Goal: Task Accomplishment & Management: Manage account settings

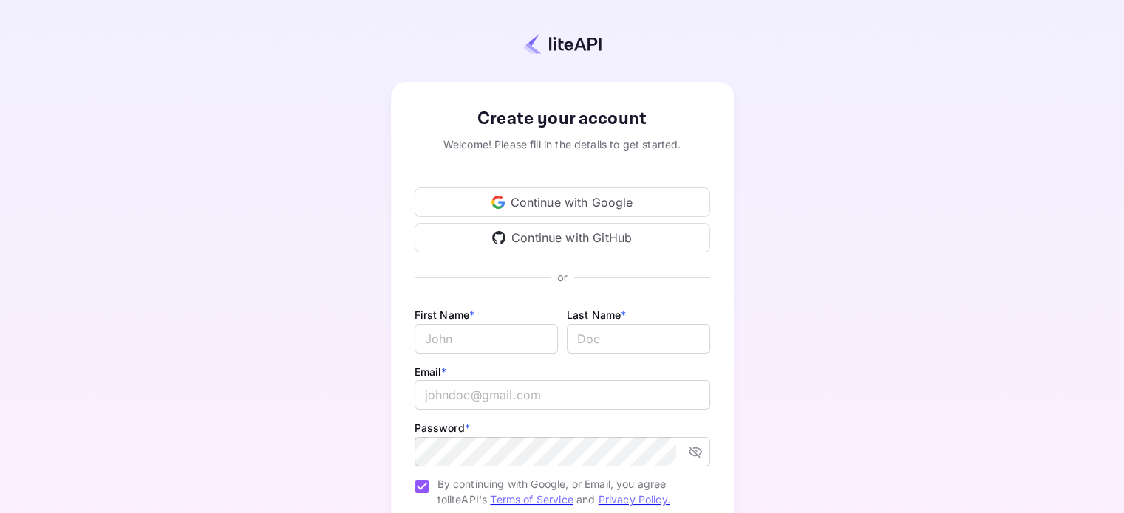
click at [581, 236] on div "Continue with GitHub" at bounding box center [562, 238] width 296 height 30
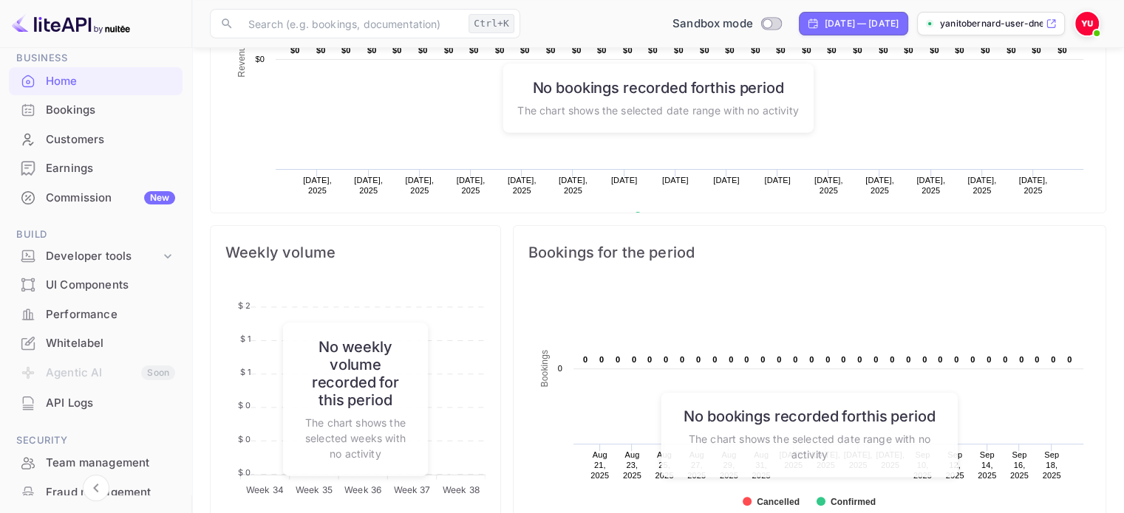
scroll to position [378, 0]
click at [75, 143] on div "Customers" at bounding box center [110, 140] width 129 height 17
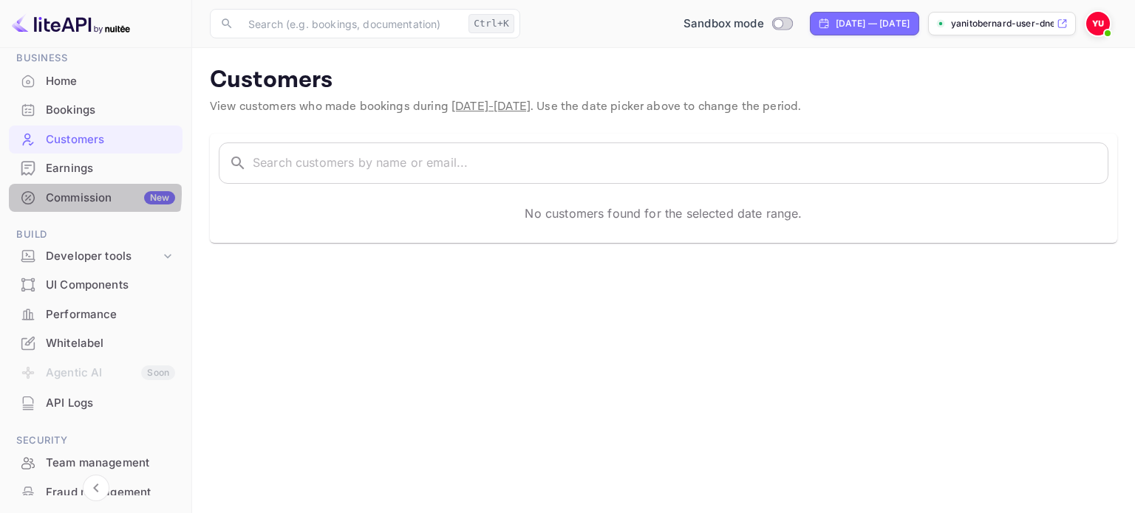
click at [76, 194] on div "Commission New" at bounding box center [110, 198] width 129 height 17
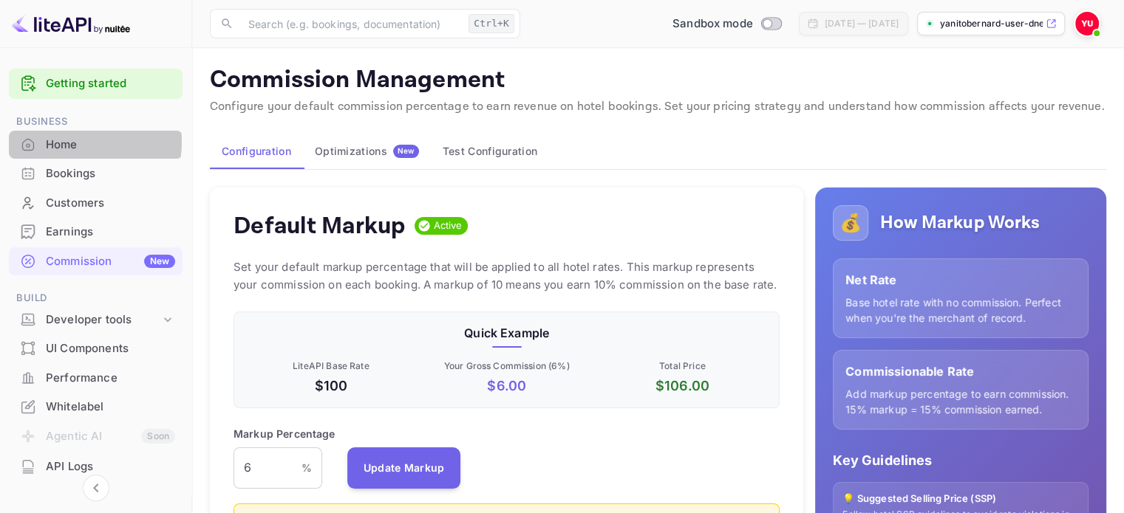
click at [77, 142] on div "Home" at bounding box center [110, 145] width 129 height 17
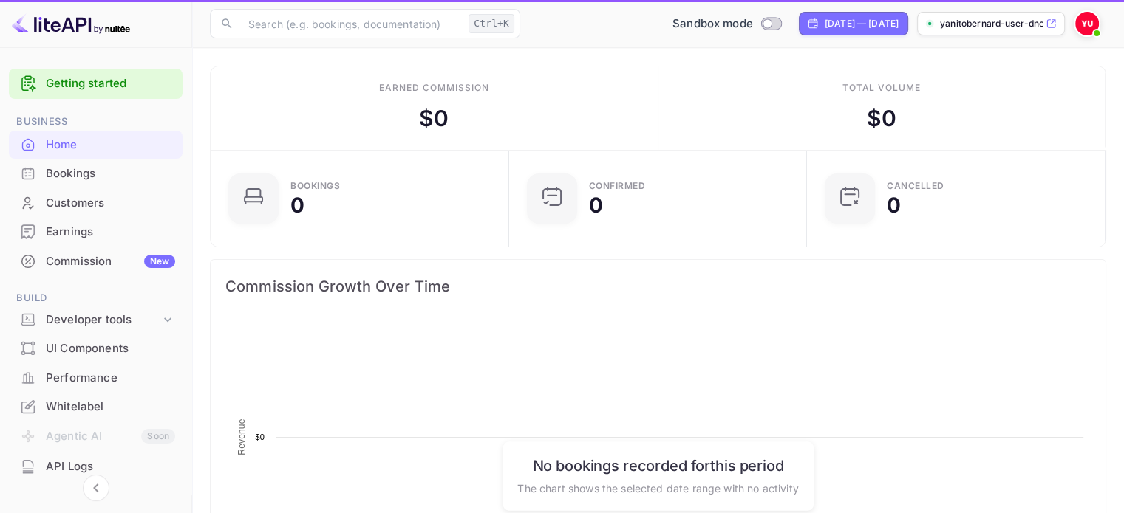
scroll to position [229, 278]
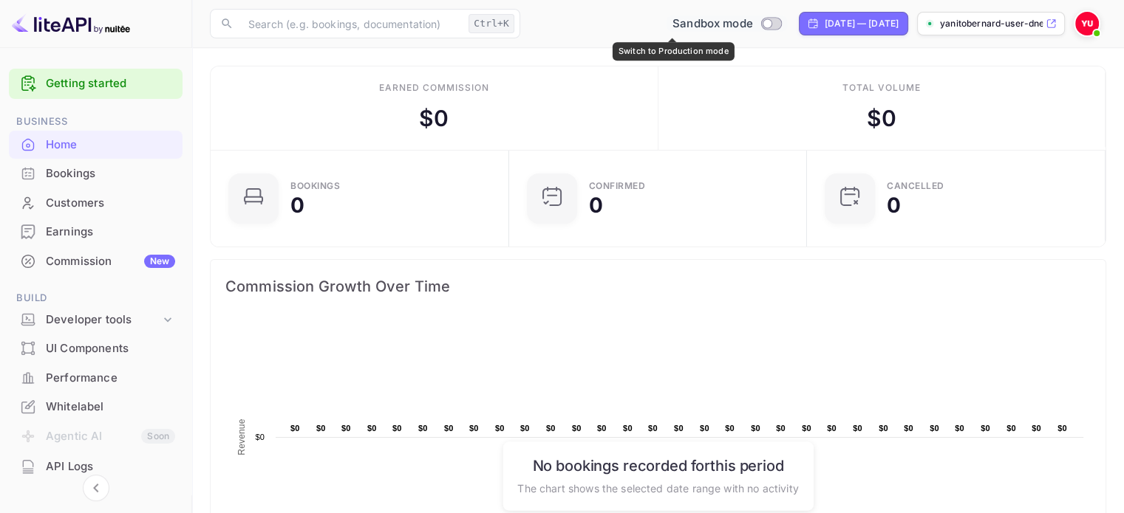
click at [752, 24] on input "Switch to Production mode" at bounding box center [767, 23] width 30 height 10
checkbox input "false"
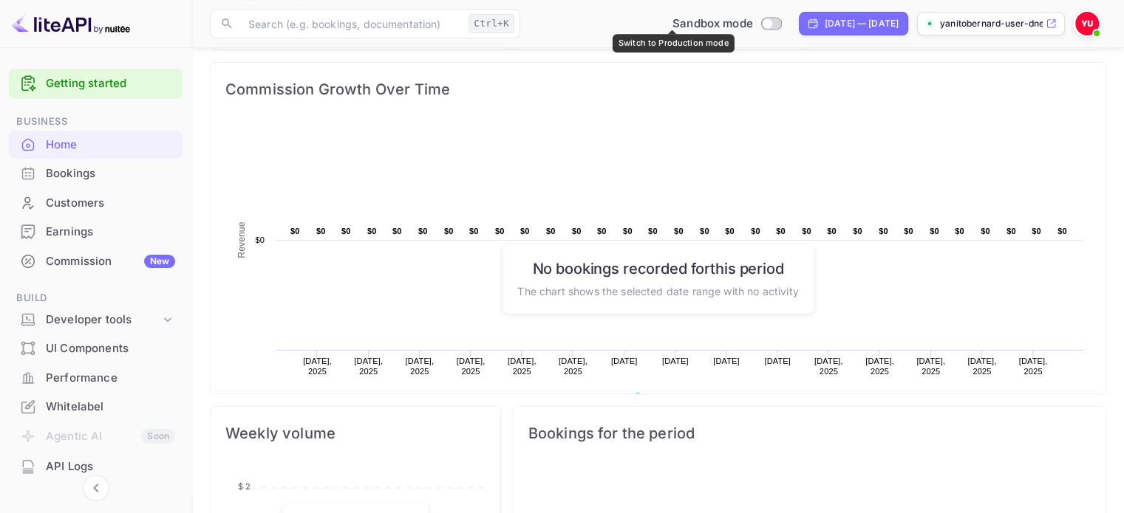
scroll to position [185, 0]
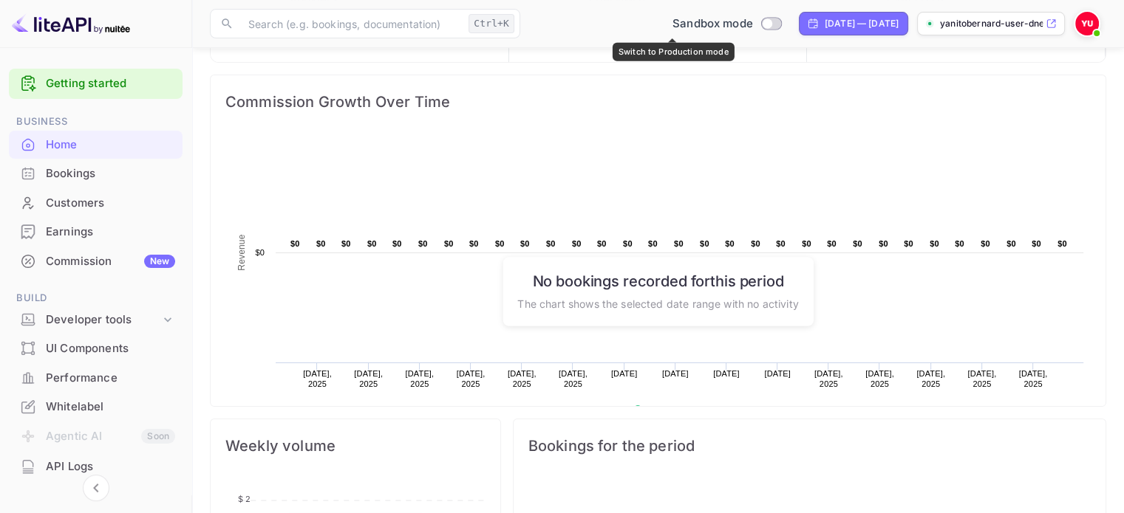
click at [124, 270] on div "Commission New" at bounding box center [96, 261] width 174 height 29
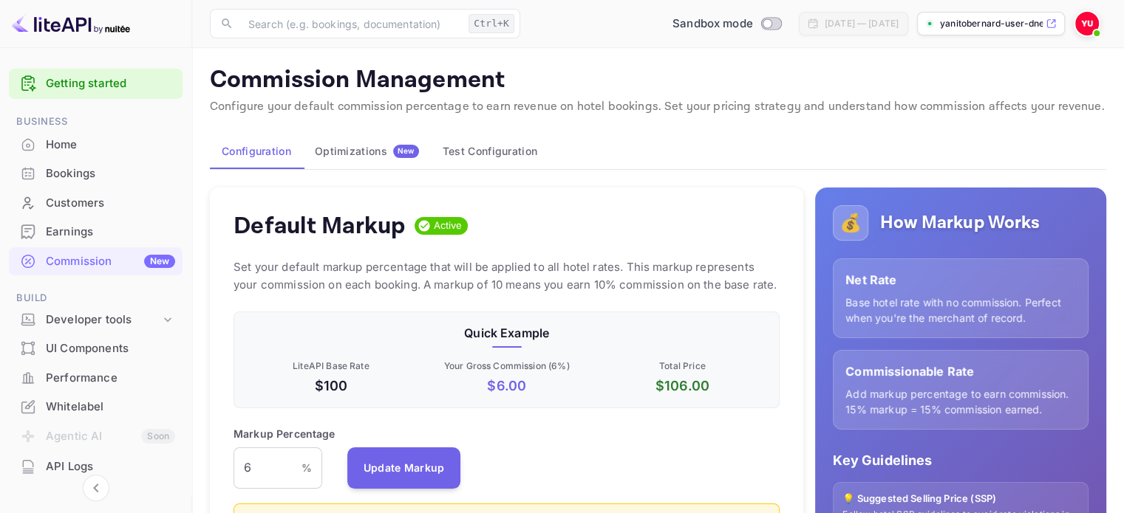
scroll to position [251, 535]
click at [375, 151] on div "Optimizations New" at bounding box center [367, 151] width 104 height 13
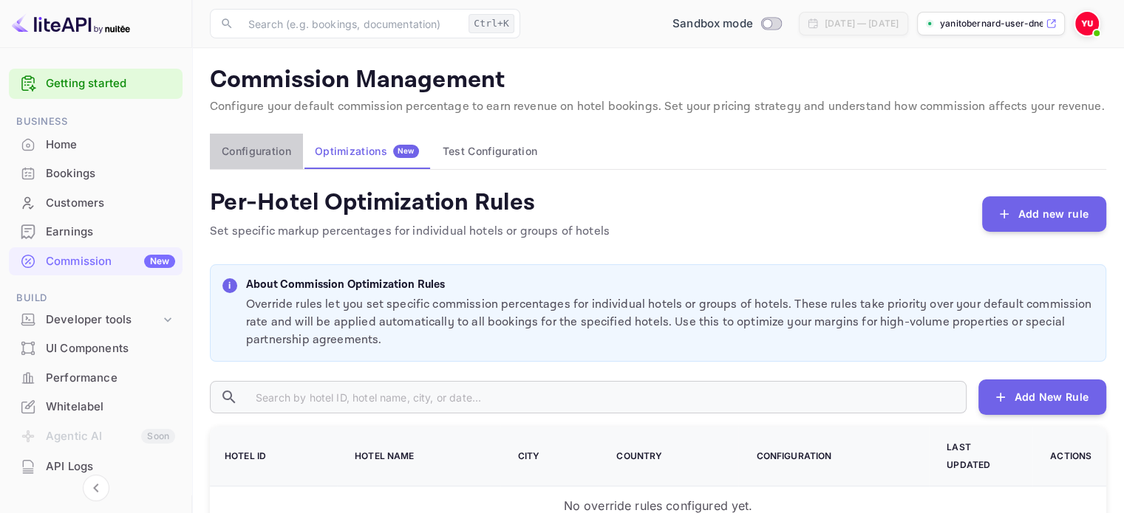
click at [273, 160] on button "Configuration" at bounding box center [256, 151] width 93 height 35
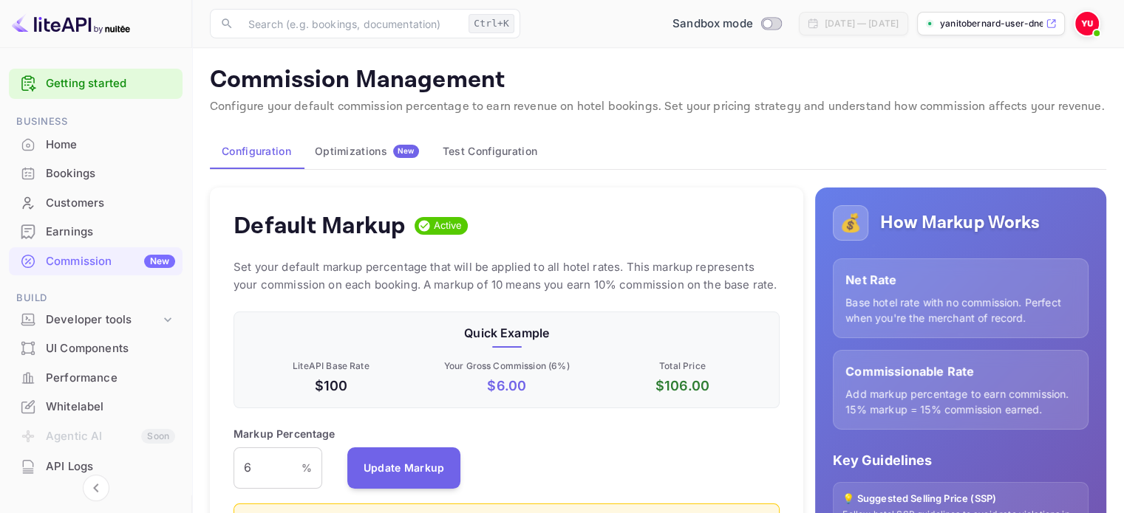
click at [579, 112] on p "Configure your default commission percentage to earn revenue on hotel bookings.…" at bounding box center [658, 107] width 896 height 18
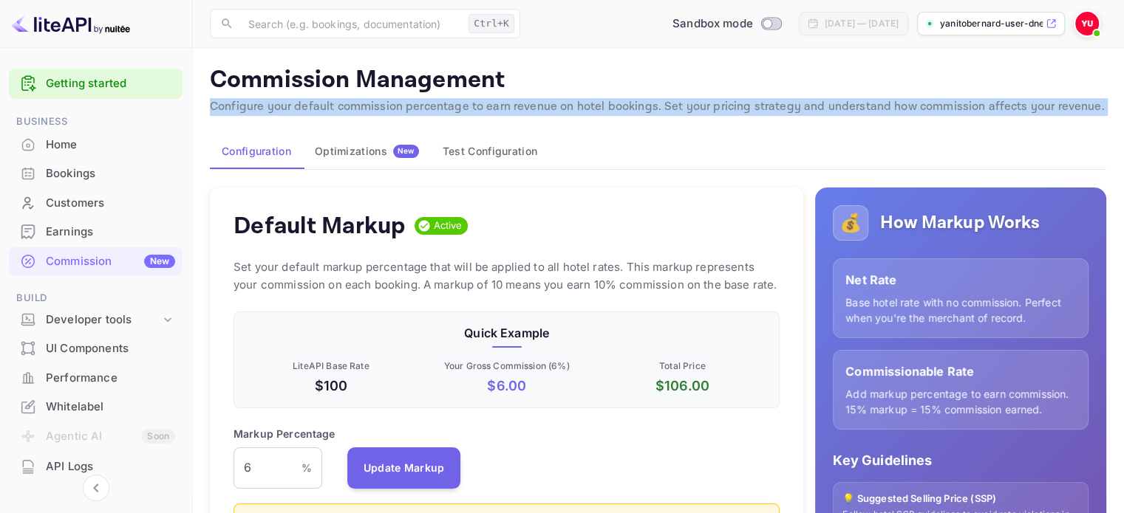
click at [579, 112] on p "Configure your default commission percentage to earn revenue on hotel bookings.…" at bounding box center [658, 107] width 896 height 18
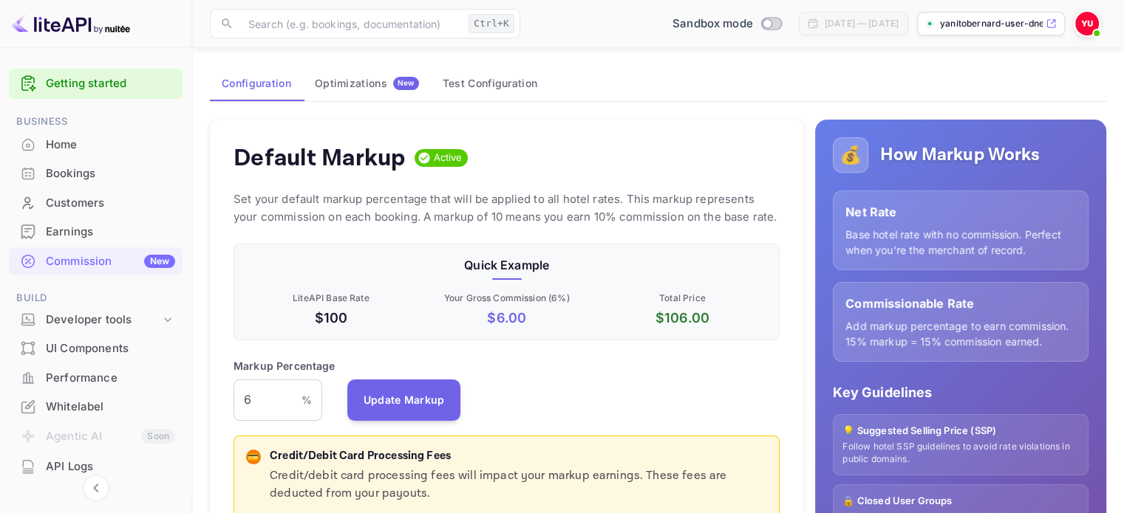
scroll to position [94, 0]
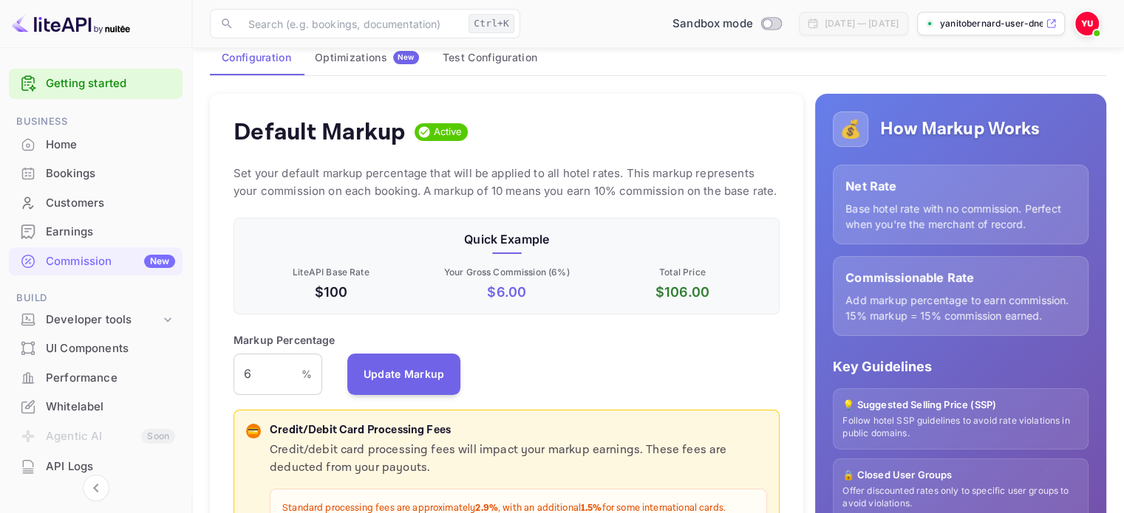
click at [510, 321] on div "Default Markup Active Set your default markup percentage that will be applied t…" at bounding box center [506, 366] width 593 height 544
click at [278, 361] on input "6" at bounding box center [267, 374] width 68 height 41
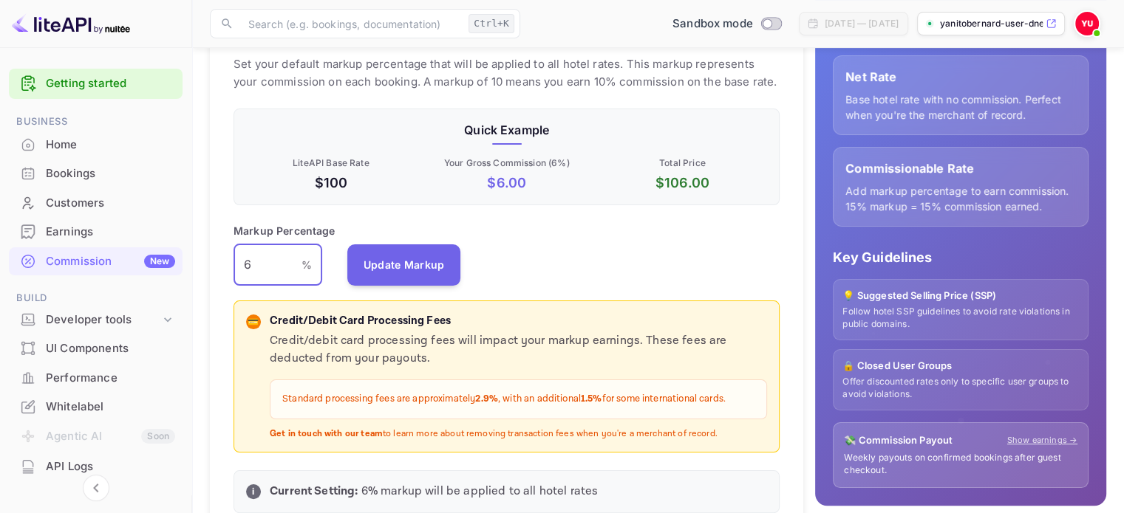
scroll to position [204, 0]
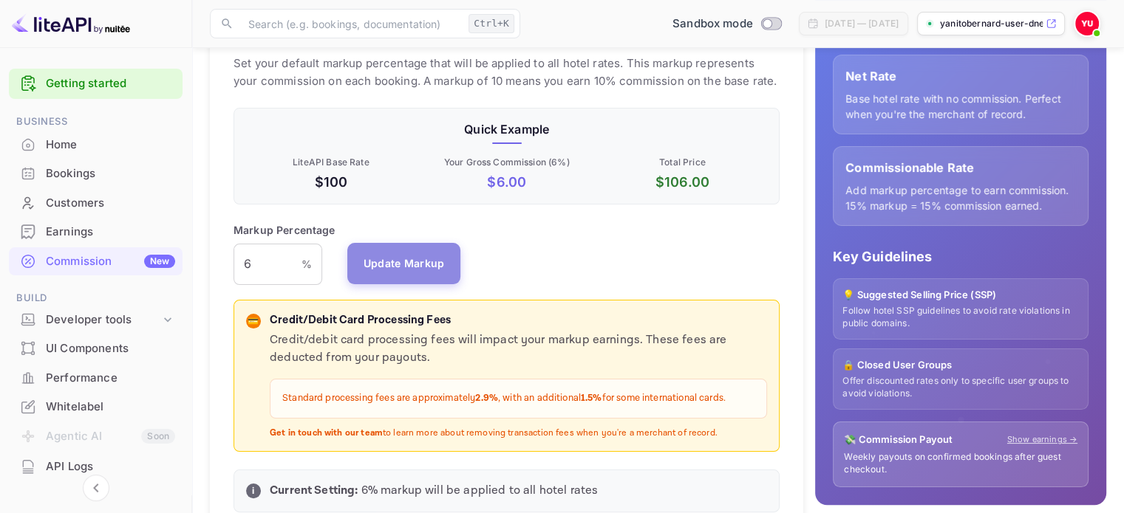
click at [403, 264] on button "Update Markup" at bounding box center [404, 263] width 114 height 41
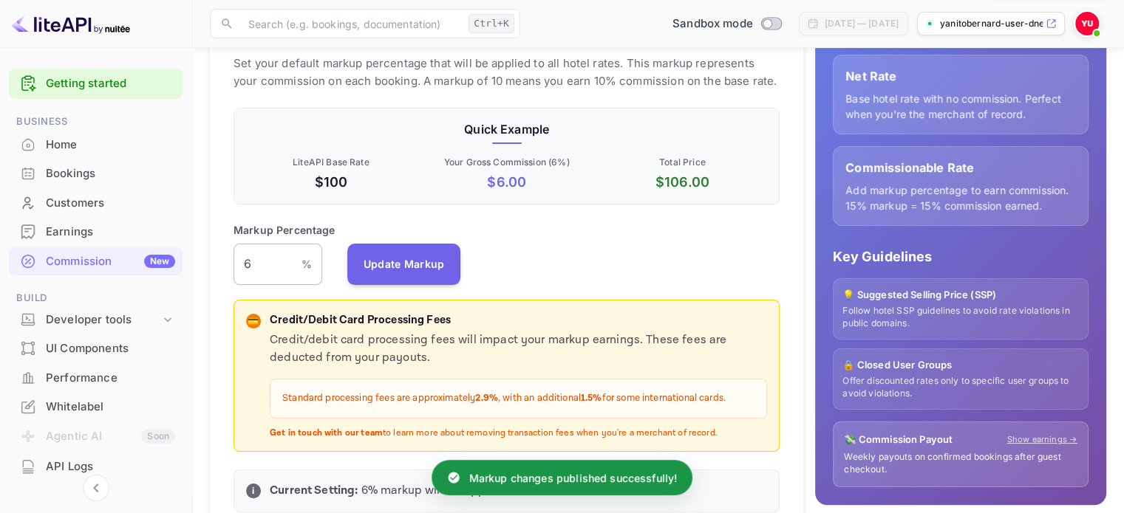
click at [295, 280] on input "6" at bounding box center [267, 264] width 68 height 41
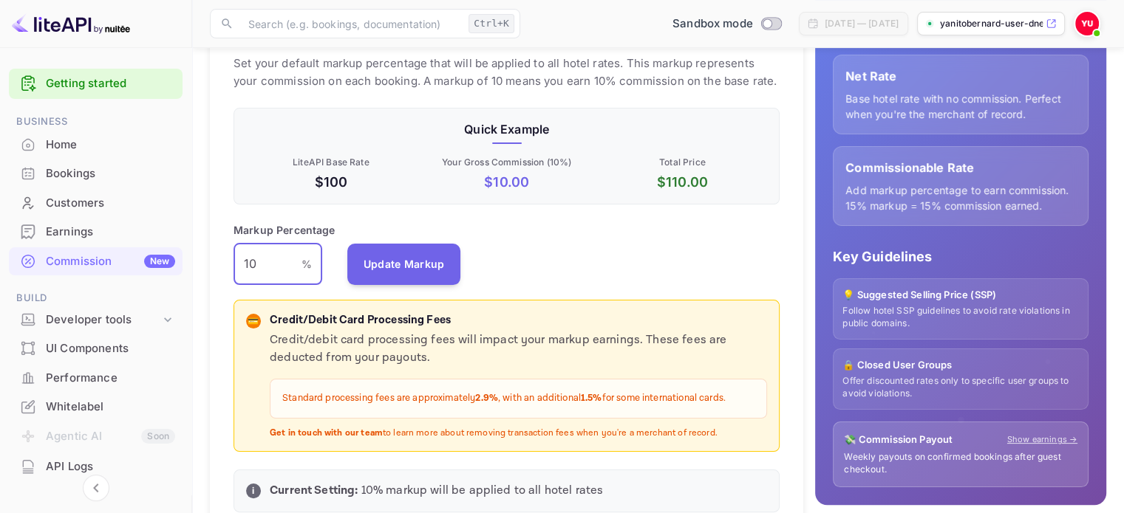
type input "1"
type input "5"
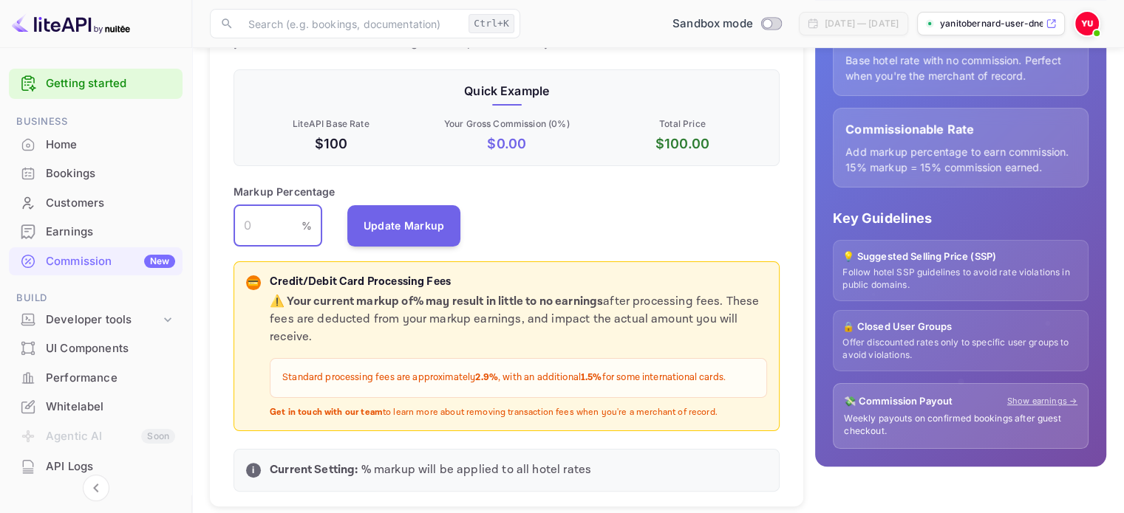
scroll to position [244, 0]
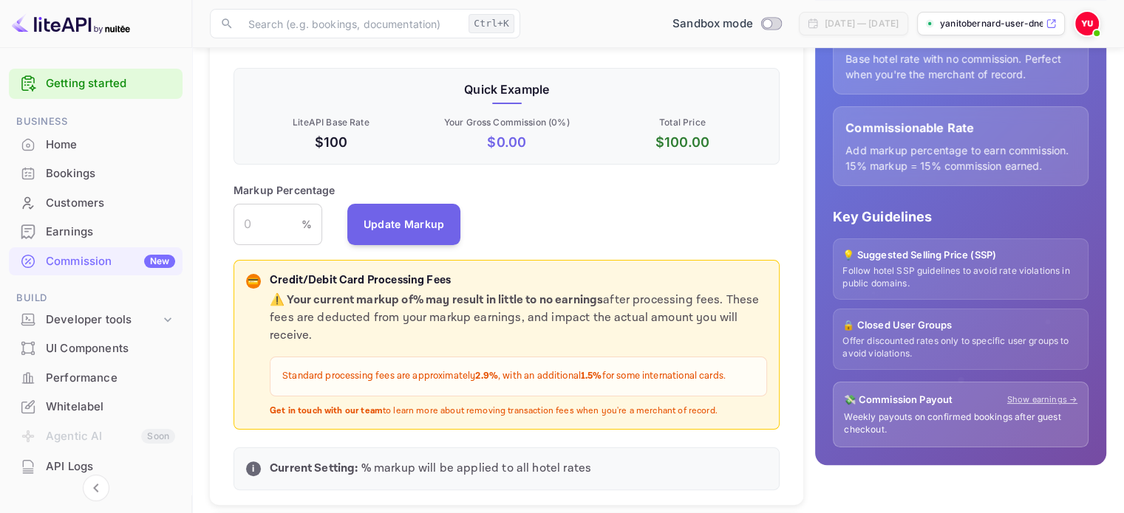
click at [895, 233] on div "Key Guidelines 💡 Suggested Selling Price (SSP) Follow hotel SSP guidelines to a…" at bounding box center [961, 327] width 256 height 241
click at [881, 259] on p "💡 Suggested Selling Price (SSP)" at bounding box center [960, 255] width 236 height 15
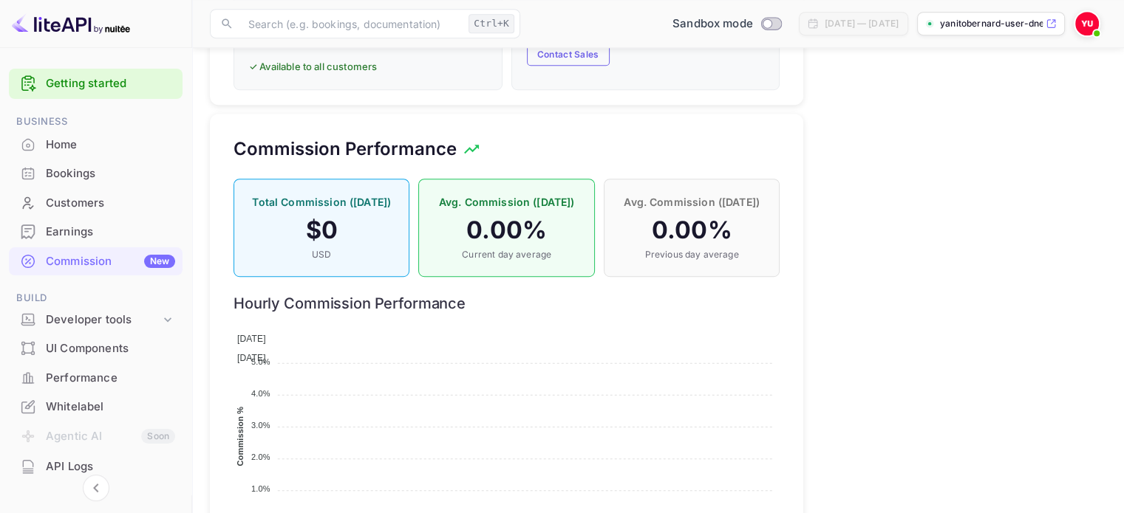
scroll to position [936, 0]
click at [137, 318] on div "Developer tools" at bounding box center [103, 320] width 115 height 17
click at [77, 366] on p "API Keys" at bounding box center [74, 368] width 44 height 16
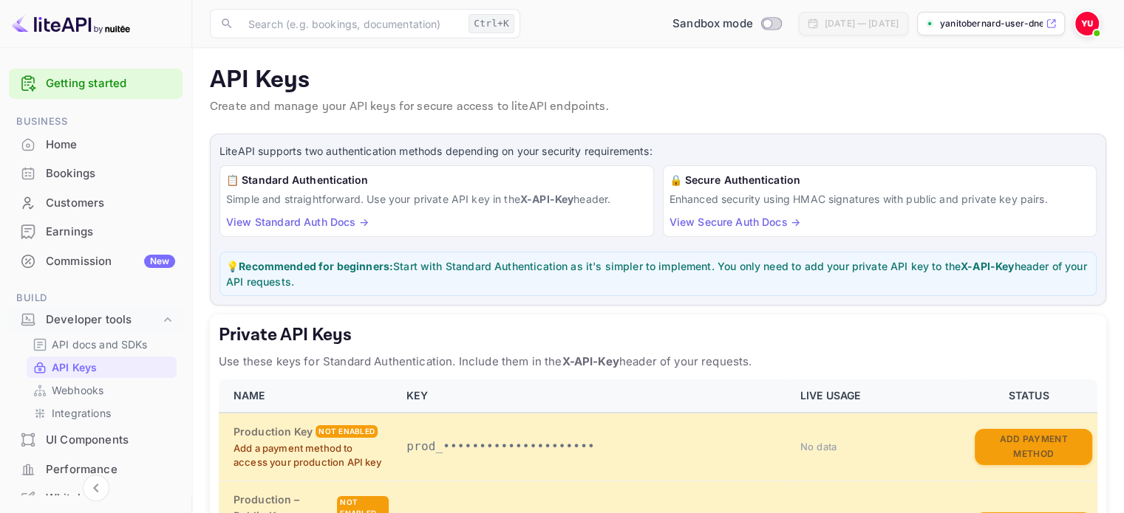
click at [72, 171] on div "Bookings" at bounding box center [110, 173] width 129 height 17
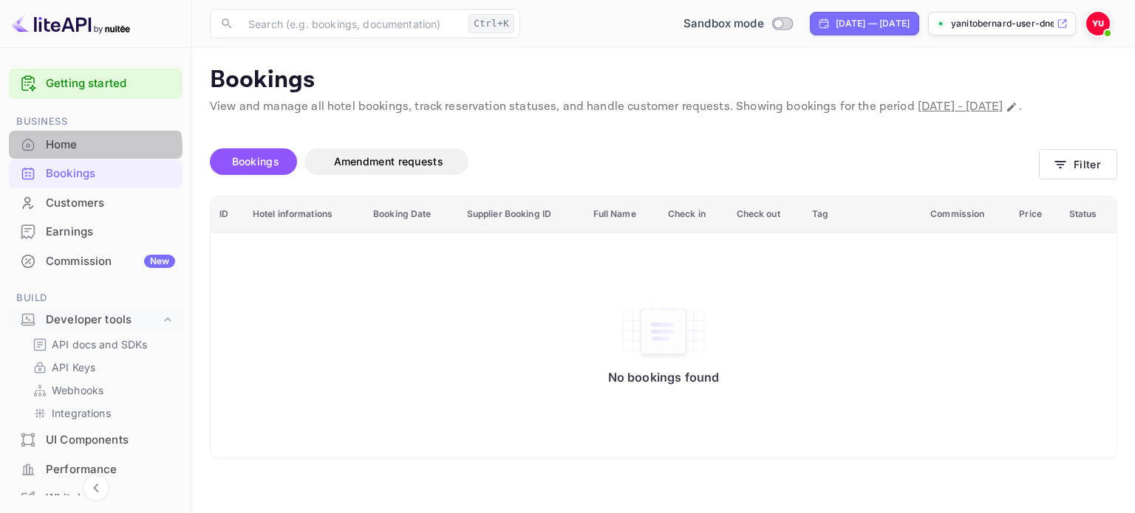
click at [77, 149] on div "Home" at bounding box center [110, 145] width 129 height 17
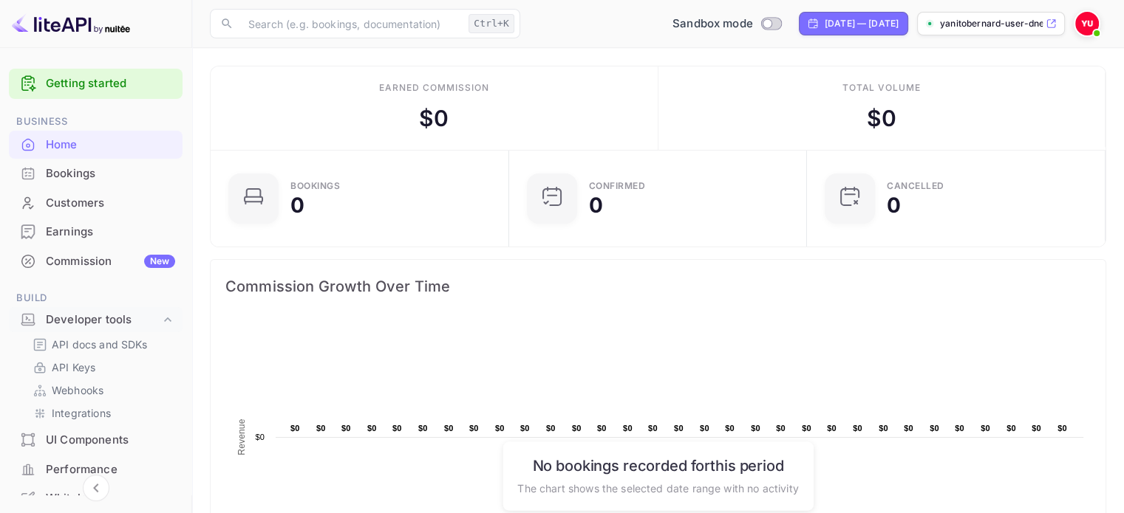
click at [112, 89] on link "Getting started" at bounding box center [110, 83] width 129 height 17
